Goal: Task Accomplishment & Management: Manage account settings

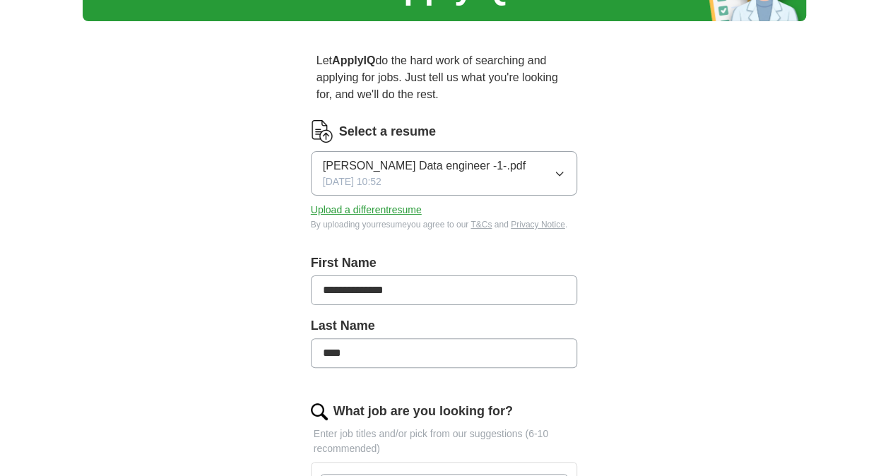
scroll to position [212, 0]
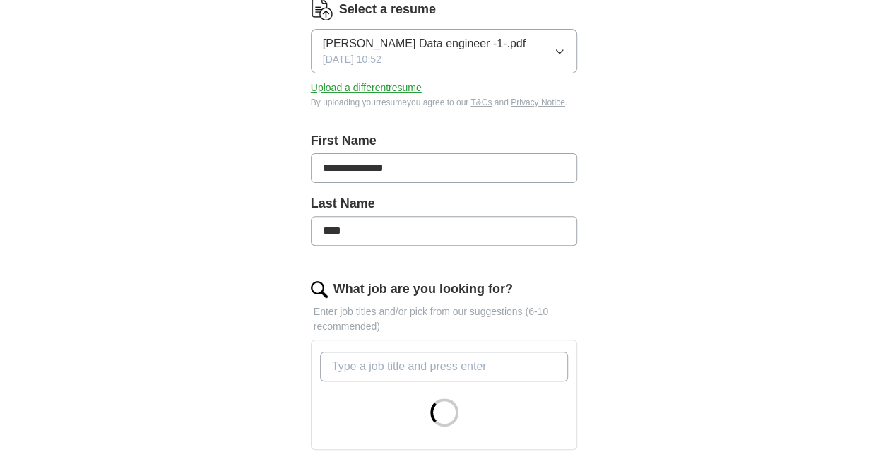
click at [562, 46] on icon "button" at bounding box center [559, 51] width 11 height 11
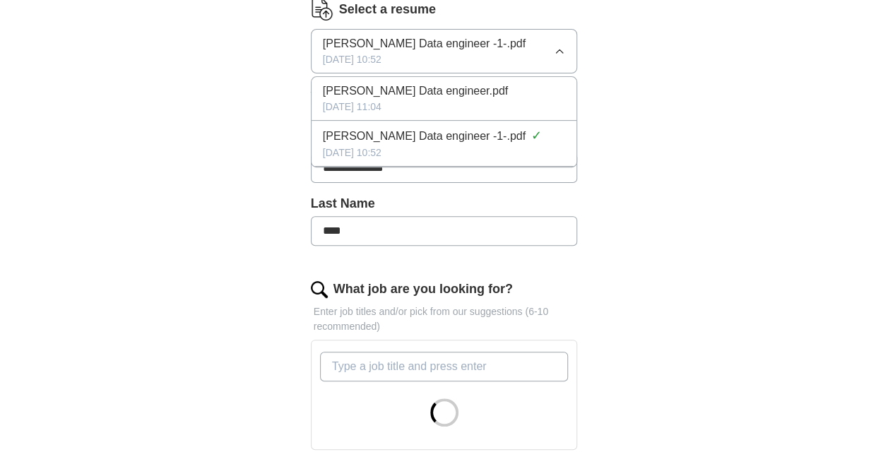
click at [516, 100] on div "[DATE] 11:04" at bounding box center [444, 107] width 243 height 15
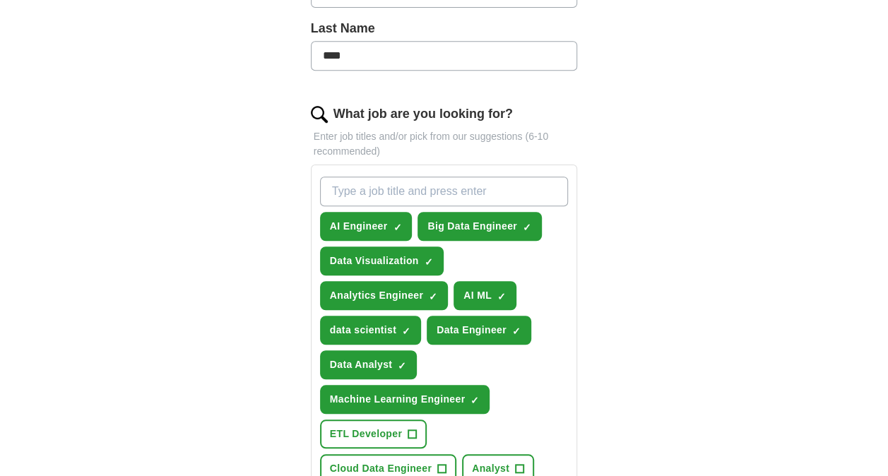
scroll to position [494, 0]
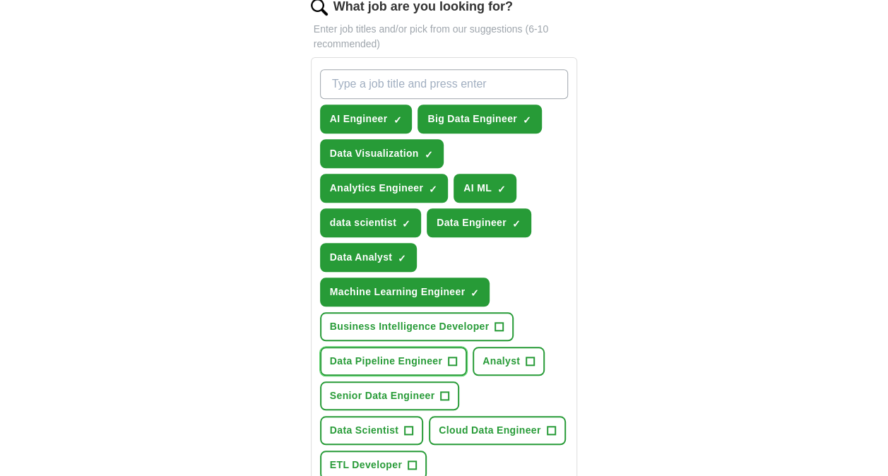
click at [417, 354] on span "Data Pipeline Engineer" at bounding box center [386, 361] width 112 height 15
click at [487, 354] on span "Analyst" at bounding box center [500, 361] width 37 height 15
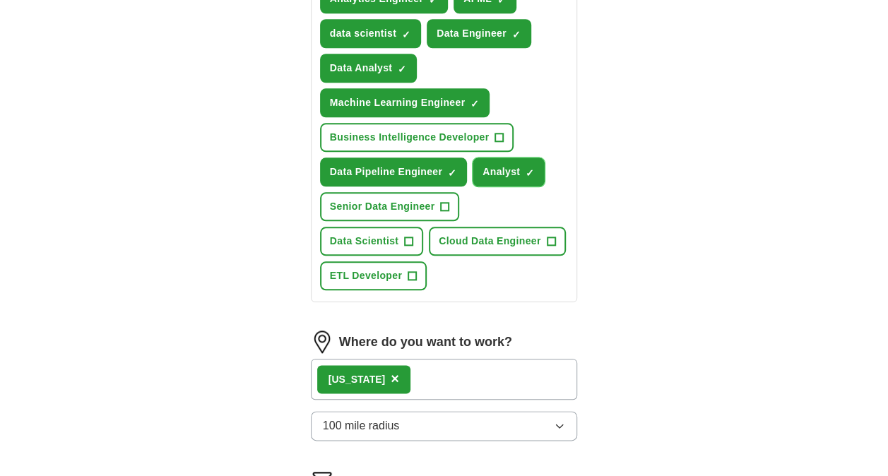
scroll to position [706, 0]
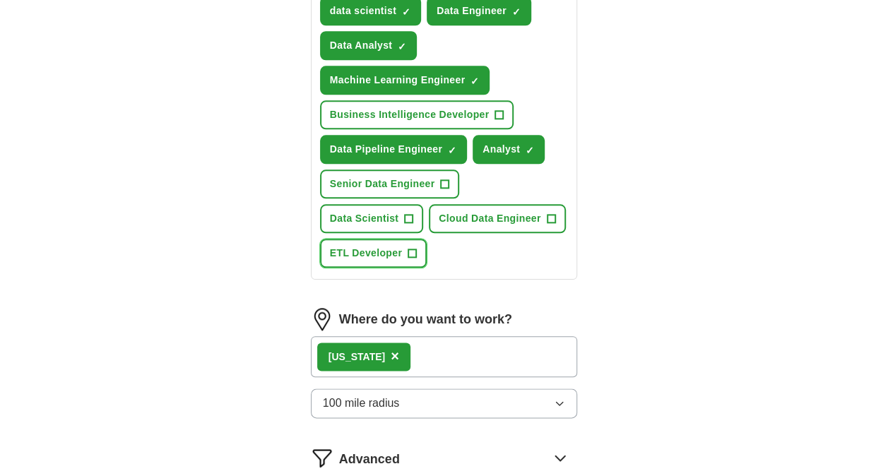
drag, startPoint x: 463, startPoint y: 198, endPoint x: 450, endPoint y: 198, distance: 12.7
click at [427, 239] on button "ETL Developer +" at bounding box center [373, 253] width 107 height 29
click at [439, 211] on span "Cloud Data Engineer" at bounding box center [490, 218] width 102 height 15
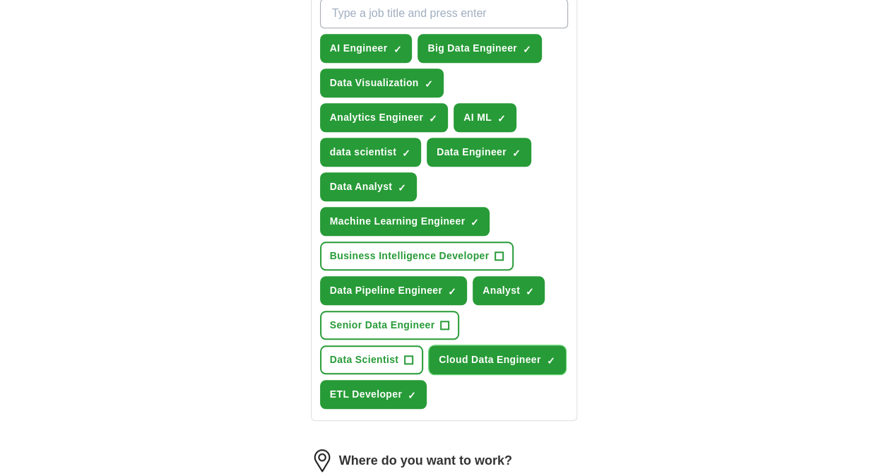
scroll to position [494, 0]
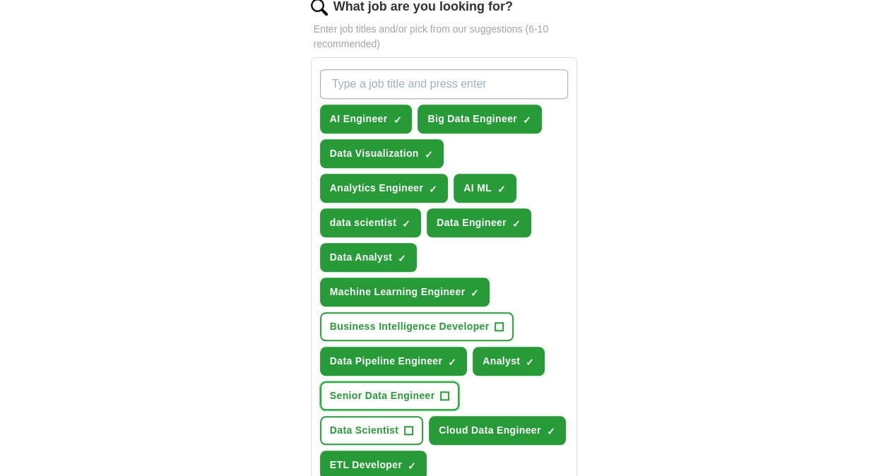
click at [428, 388] on span "Senior Data Engineer" at bounding box center [382, 395] width 105 height 15
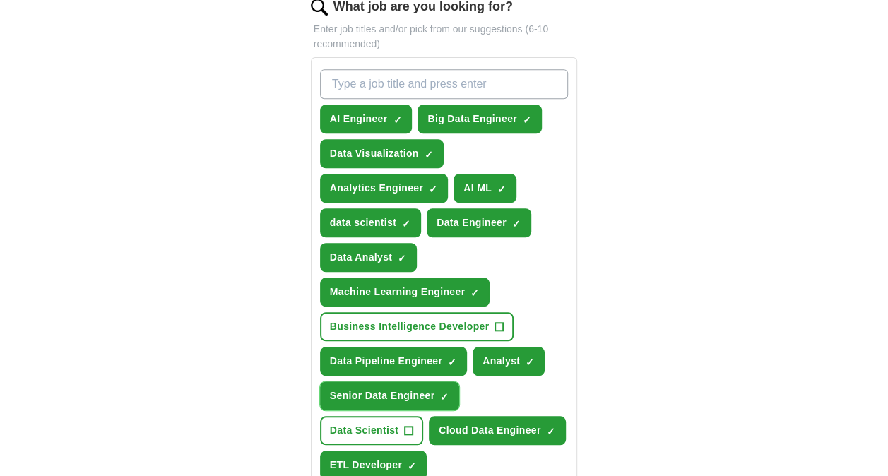
click at [428, 388] on span "Senior Data Engineer" at bounding box center [382, 395] width 105 height 15
click at [427, 388] on span "Senior Data Engineer" at bounding box center [382, 395] width 105 height 15
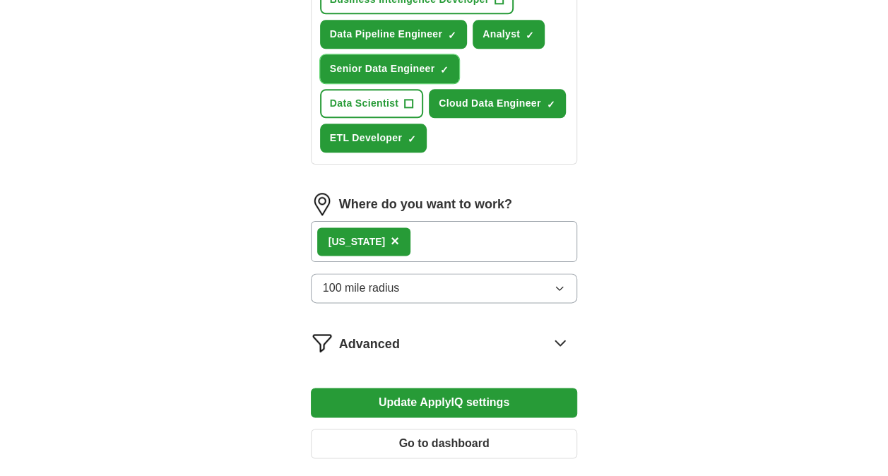
scroll to position [903, 0]
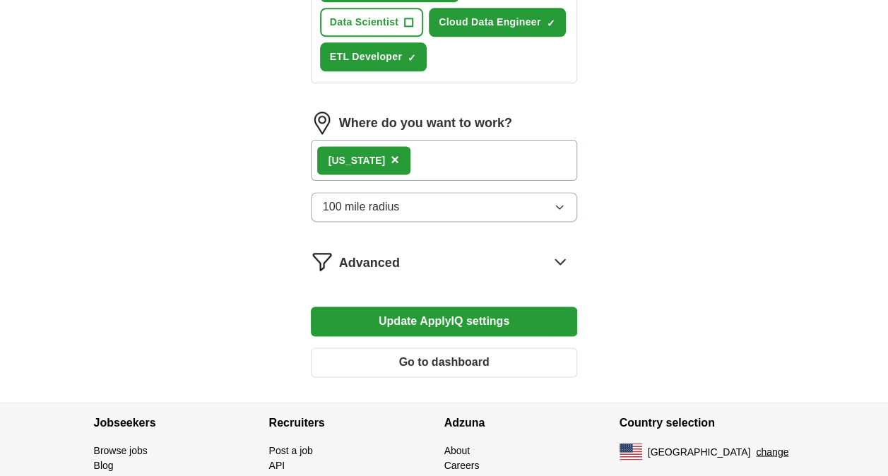
click at [444, 307] on button "Update ApplyIQ settings" at bounding box center [444, 322] width 267 height 30
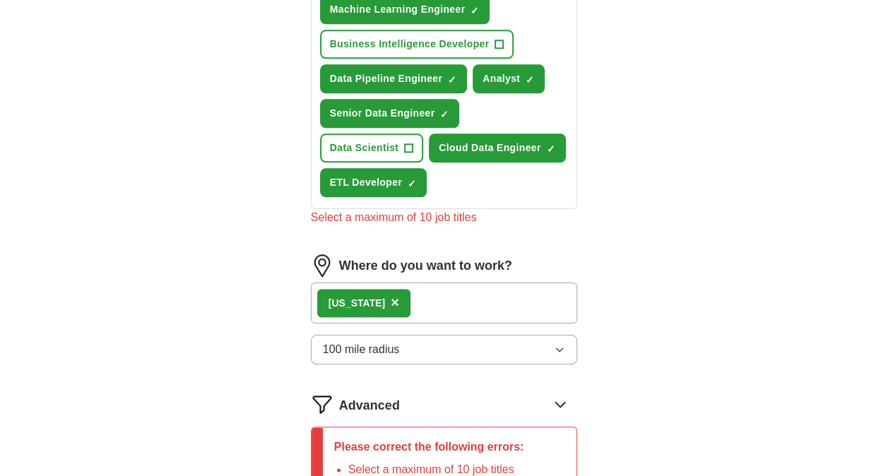
scroll to position [620, 0]
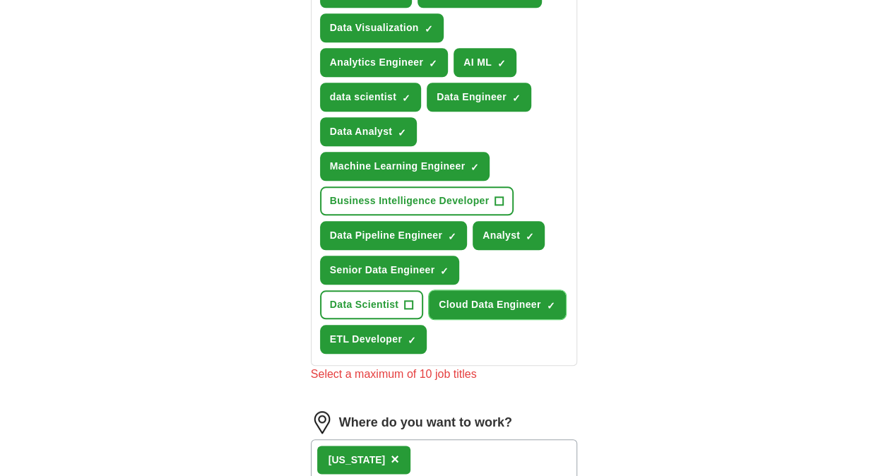
click at [0, 0] on span "×" at bounding box center [0, 0] width 0 height 0
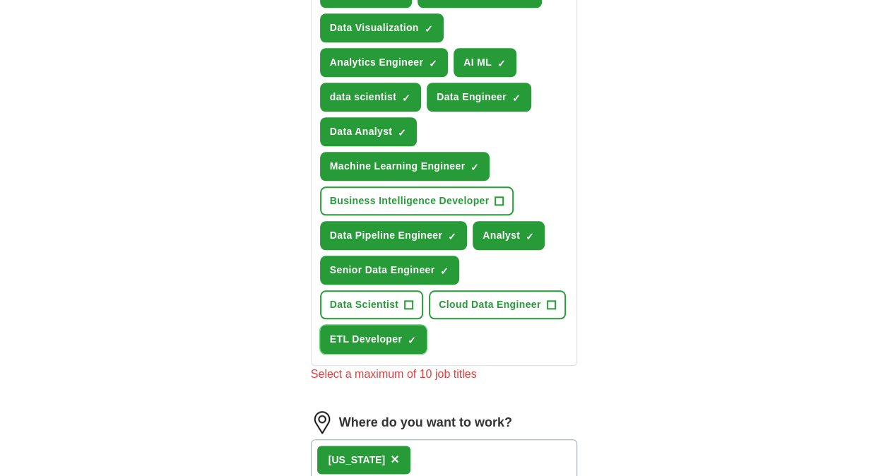
drag, startPoint x: 493, startPoint y: 263, endPoint x: 468, endPoint y: 258, distance: 26.0
click at [427, 325] on button "ETL Developer ✓ ×" at bounding box center [373, 339] width 107 height 29
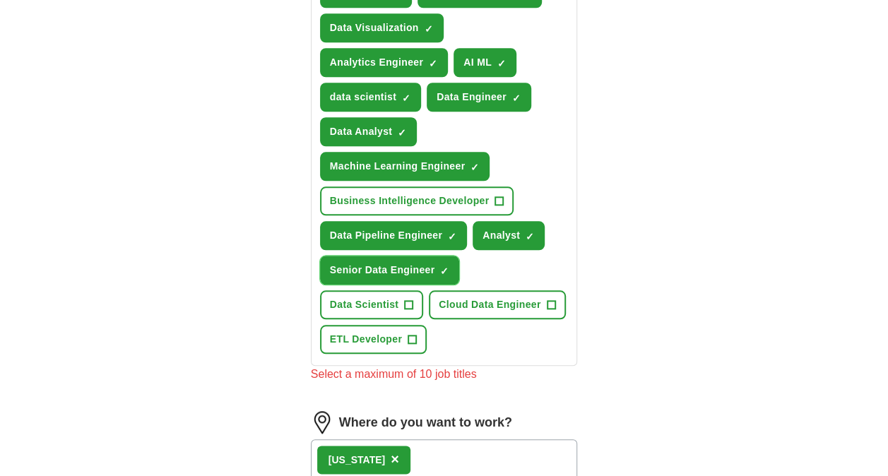
click at [0, 0] on span "×" at bounding box center [0, 0] width 0 height 0
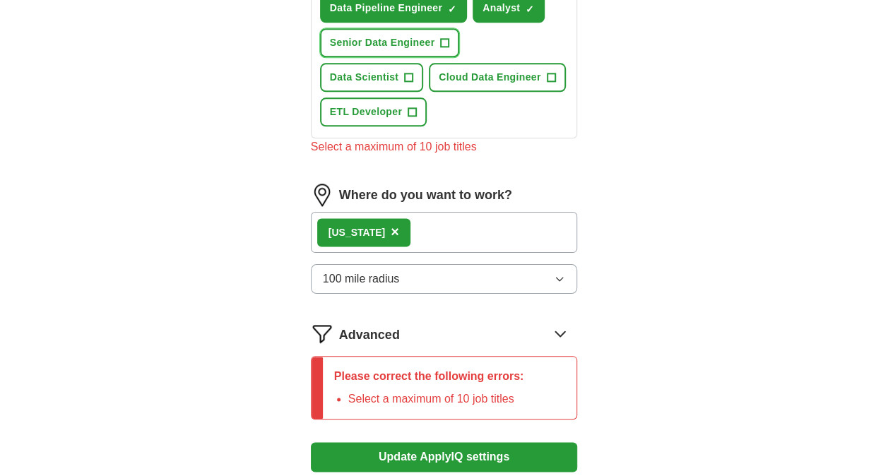
scroll to position [973, 0]
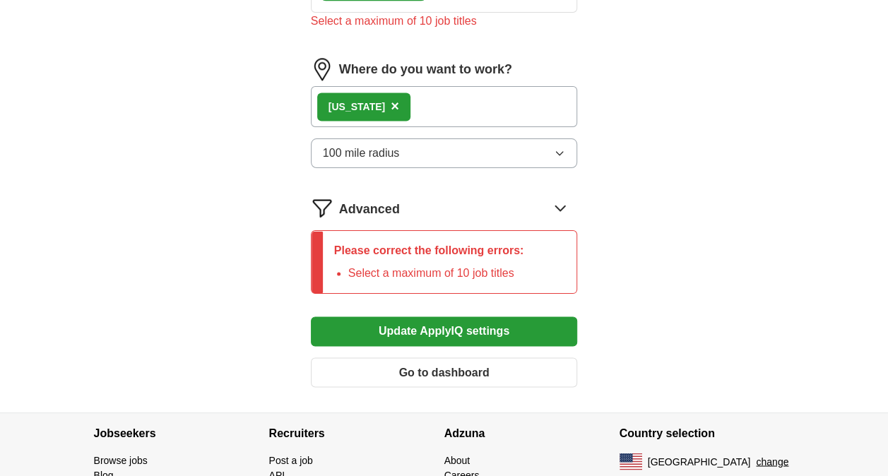
click at [483, 316] on button "Update ApplyIQ settings" at bounding box center [444, 331] width 267 height 30
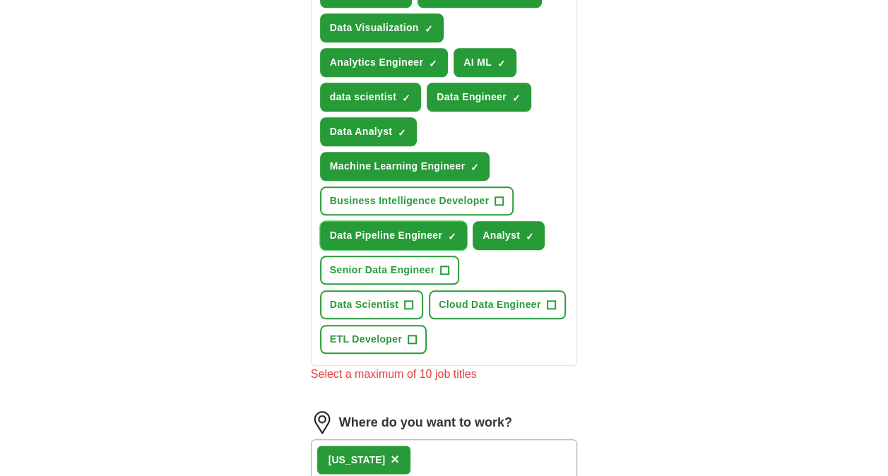
click at [0, 0] on span "×" at bounding box center [0, 0] width 0 height 0
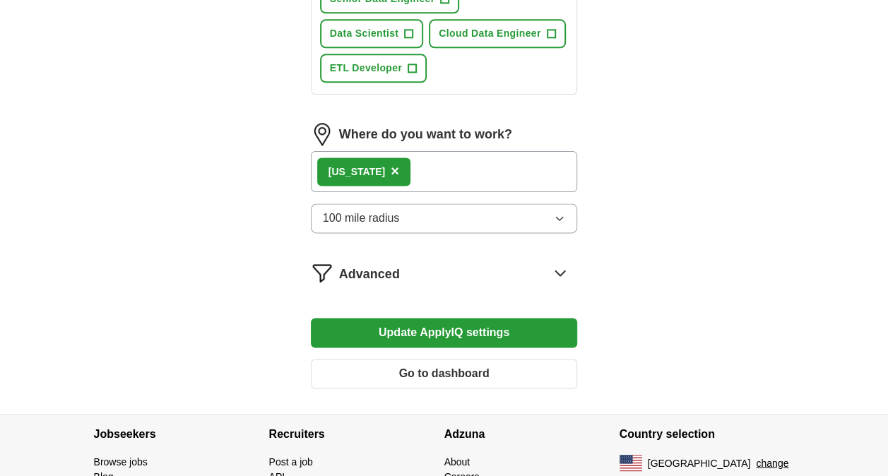
scroll to position [903, 0]
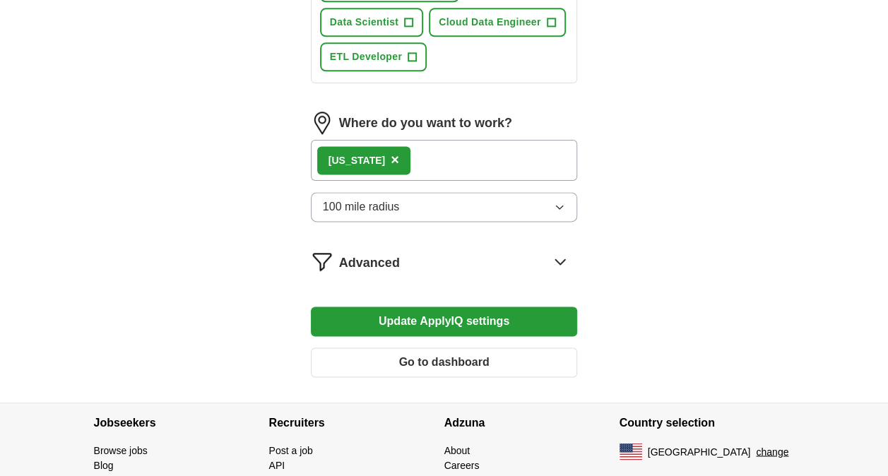
click at [487, 307] on button "Update ApplyIQ settings" at bounding box center [444, 322] width 267 height 30
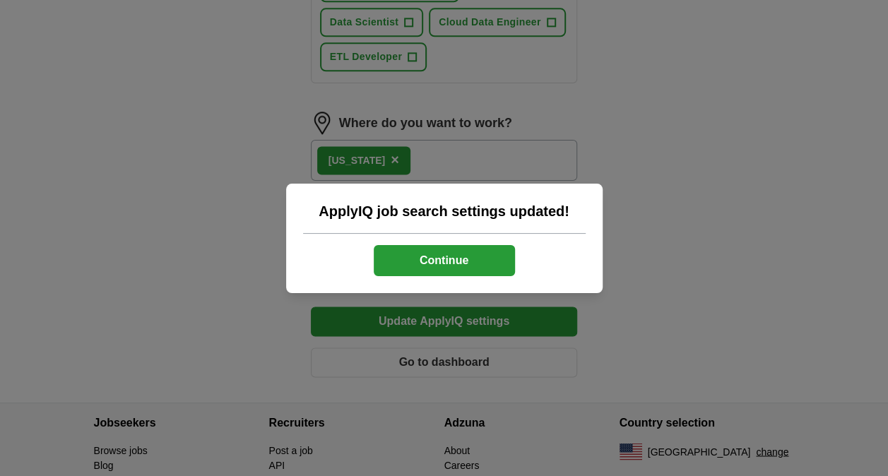
click at [476, 267] on button "Continue" at bounding box center [444, 260] width 141 height 31
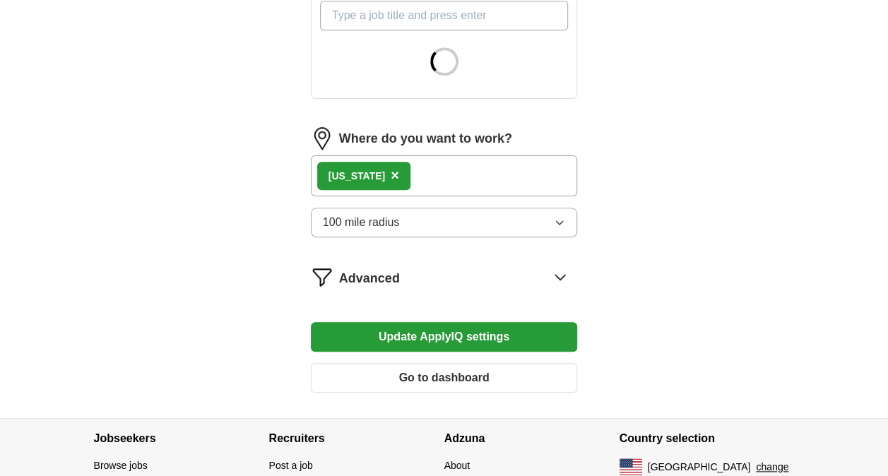
scroll to position [641, 0]
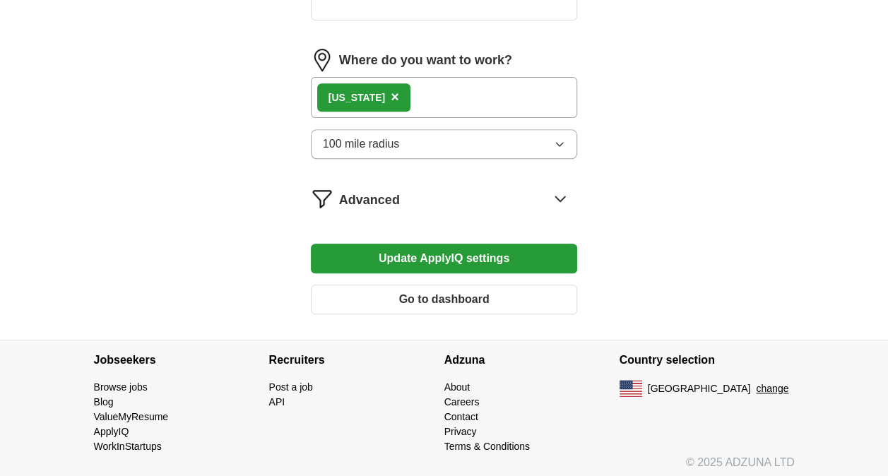
click at [458, 289] on button "Go to dashboard" at bounding box center [444, 300] width 267 height 30
